Goal: Transaction & Acquisition: Purchase product/service

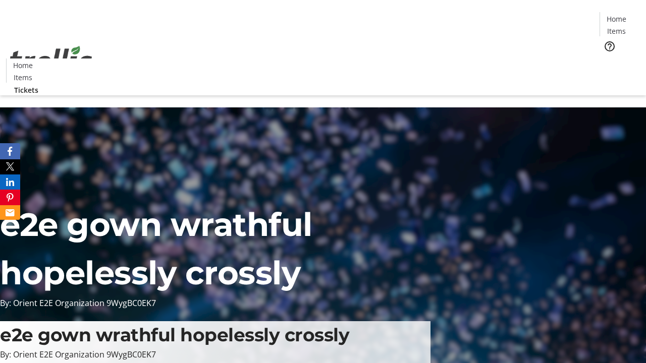
click at [607, 59] on span "Tickets" at bounding box center [619, 64] width 24 height 11
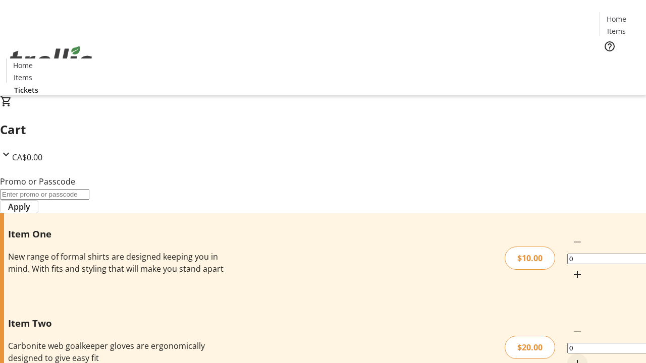
click at [571, 268] on mat-icon "Increment by one" at bounding box center [577, 274] width 12 height 12
type input "1"
click at [571, 358] on mat-icon "Increment by one" at bounding box center [577, 364] width 12 height 12
type input "1"
